Goal: Task Accomplishment & Management: Use online tool/utility

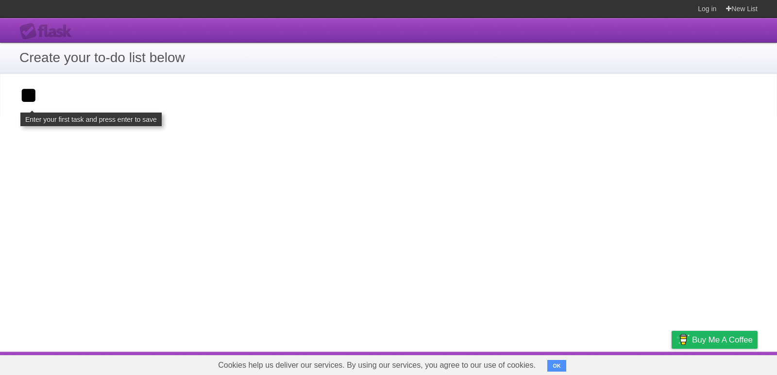
type input "**"
click input "**********" at bounding box center [0, 0] width 0 height 0
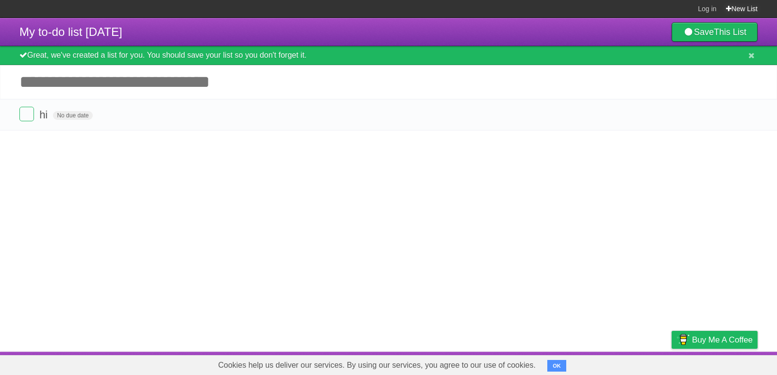
click at [738, 5] on link "New List" at bounding box center [742, 8] width 32 height 17
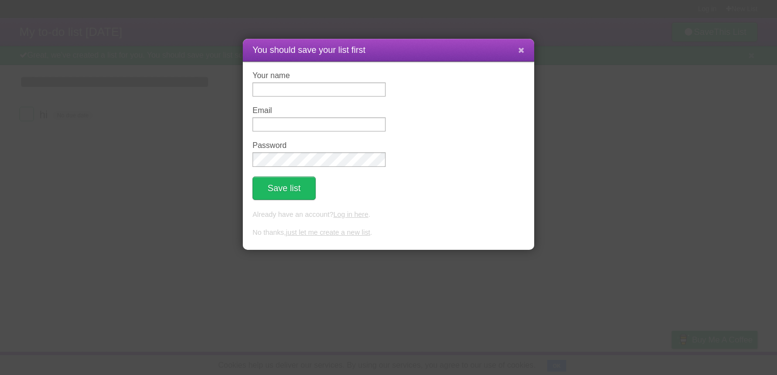
click at [519, 51] on icon at bounding box center [521, 50] width 6 height 8
